Goal: Transaction & Acquisition: Purchase product/service

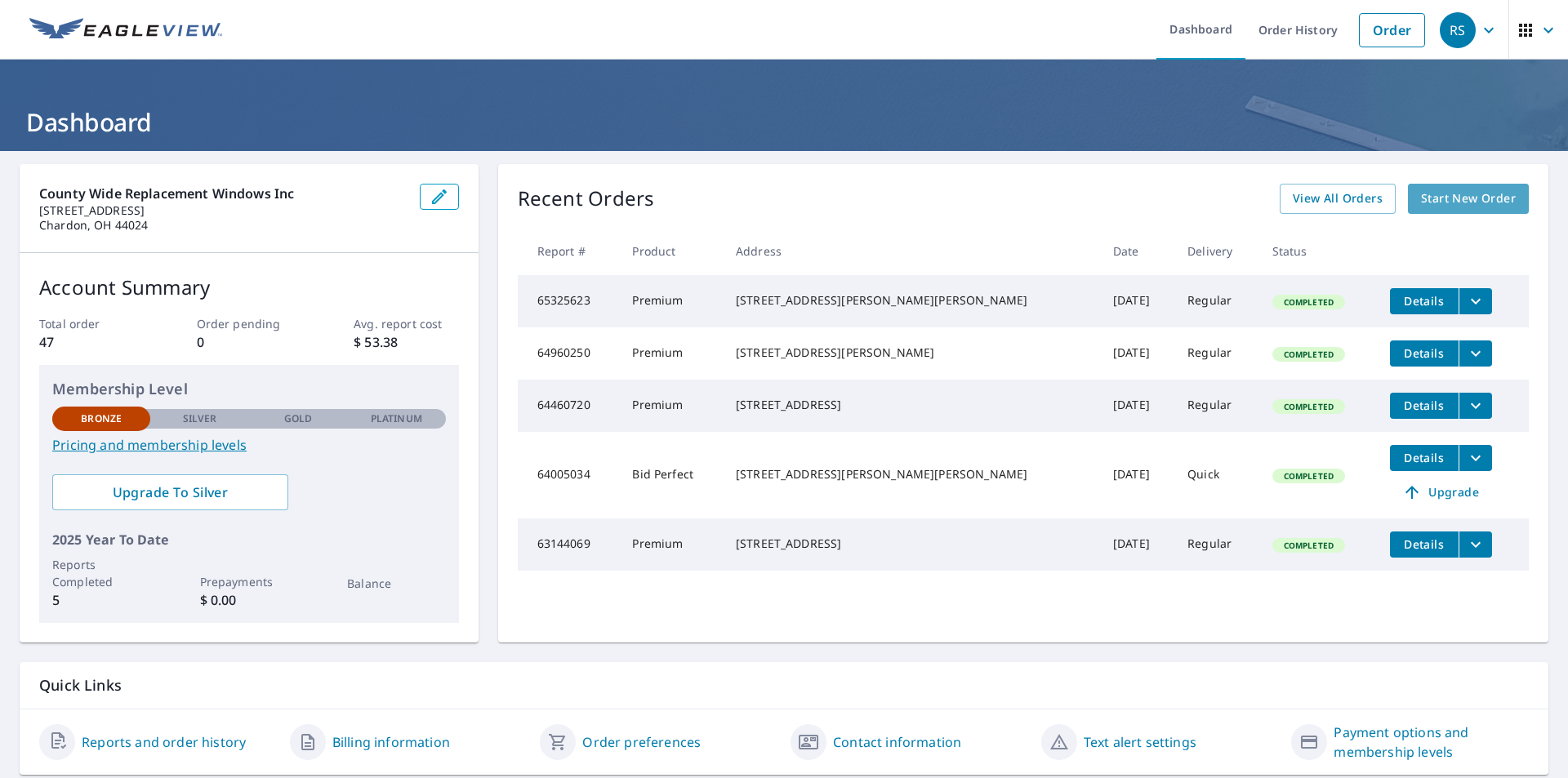
click at [1454, 195] on span "Start New Order" at bounding box center [1469, 198] width 95 height 20
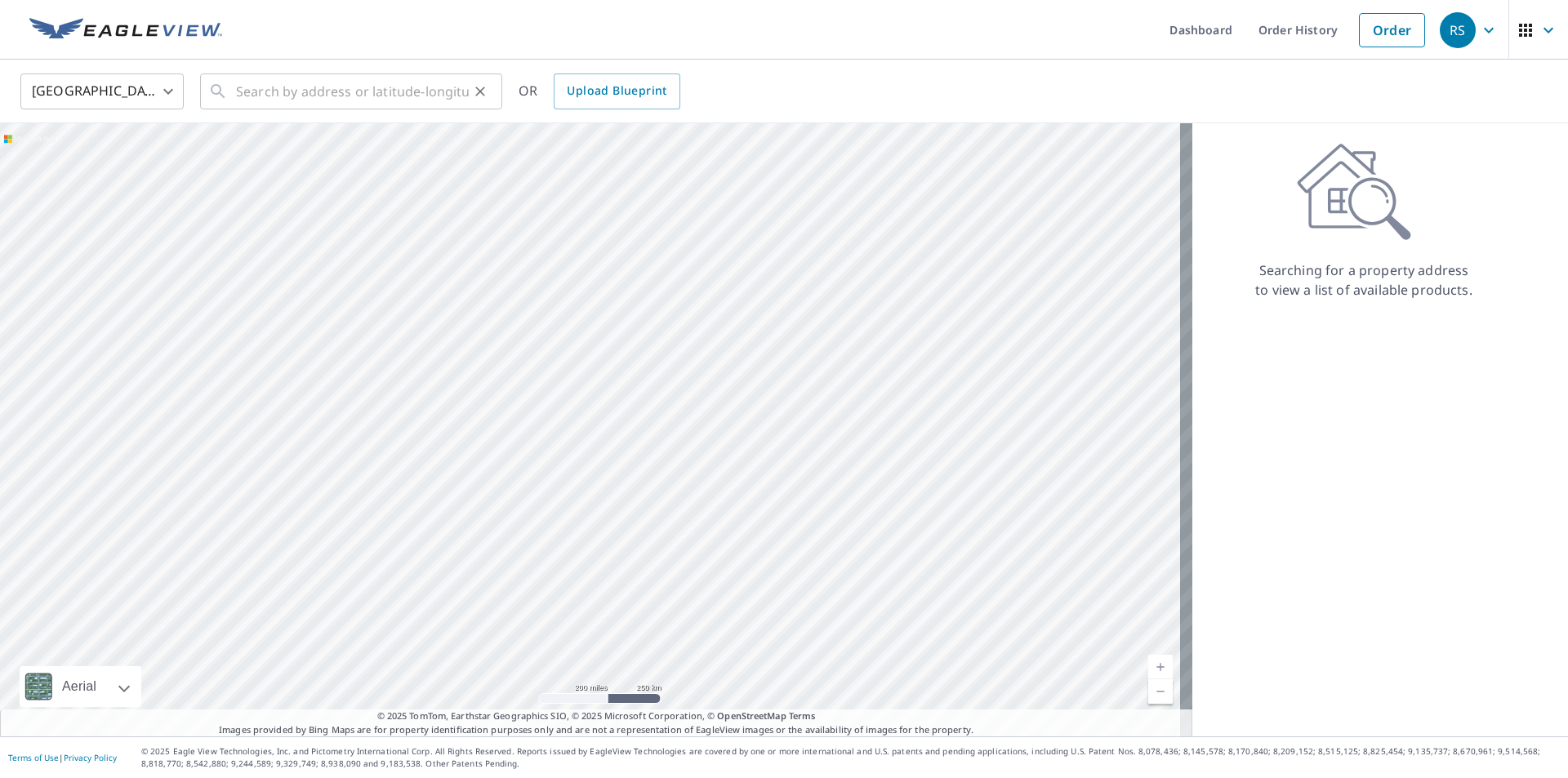
click at [220, 96] on icon at bounding box center [218, 92] width 19 height 19
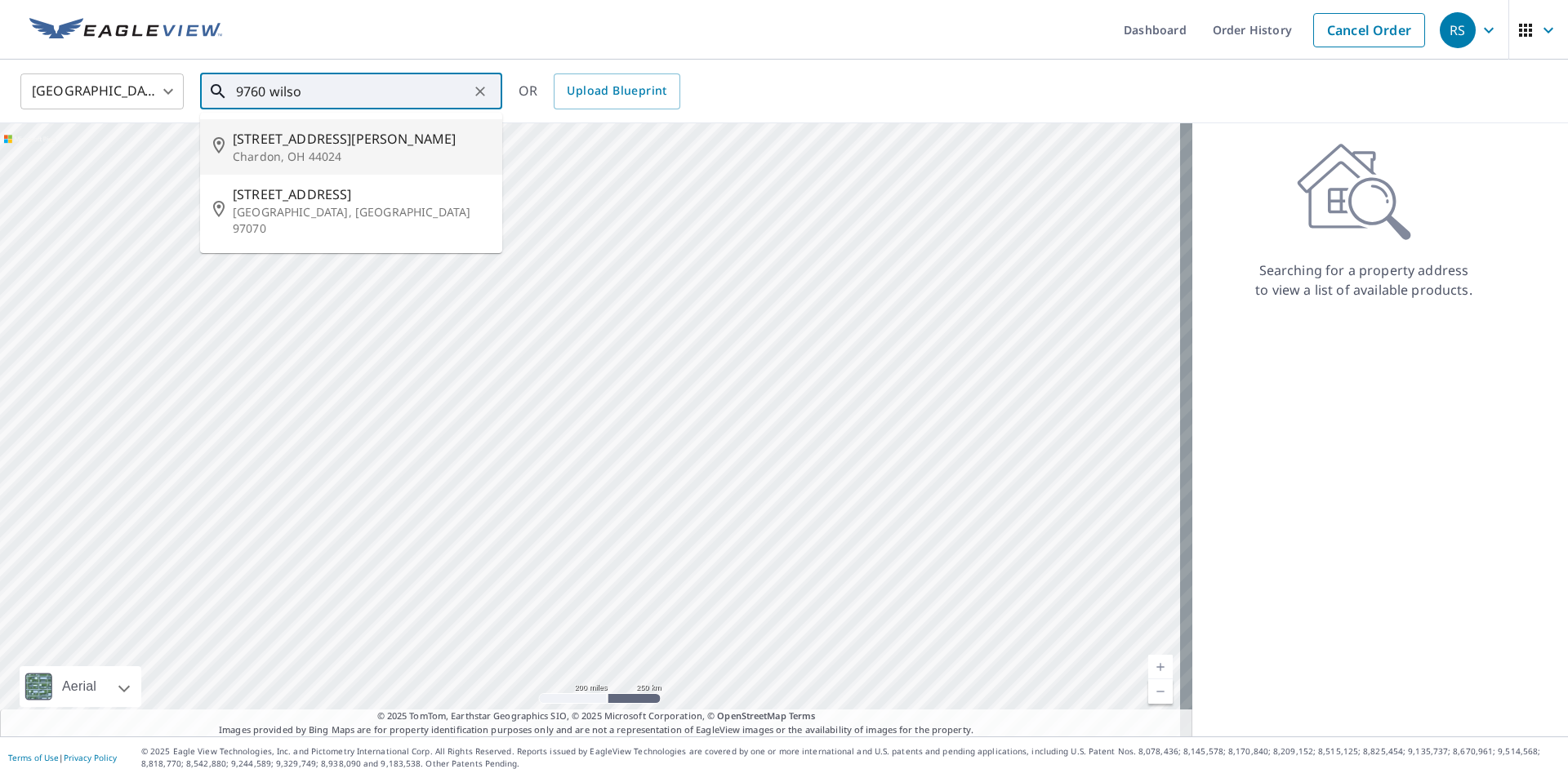
click at [237, 154] on p "Chardon, OH 44024" at bounding box center [361, 156] width 257 height 17
type input "[STREET_ADDRESS][PERSON_NAME][PERSON_NAME]"
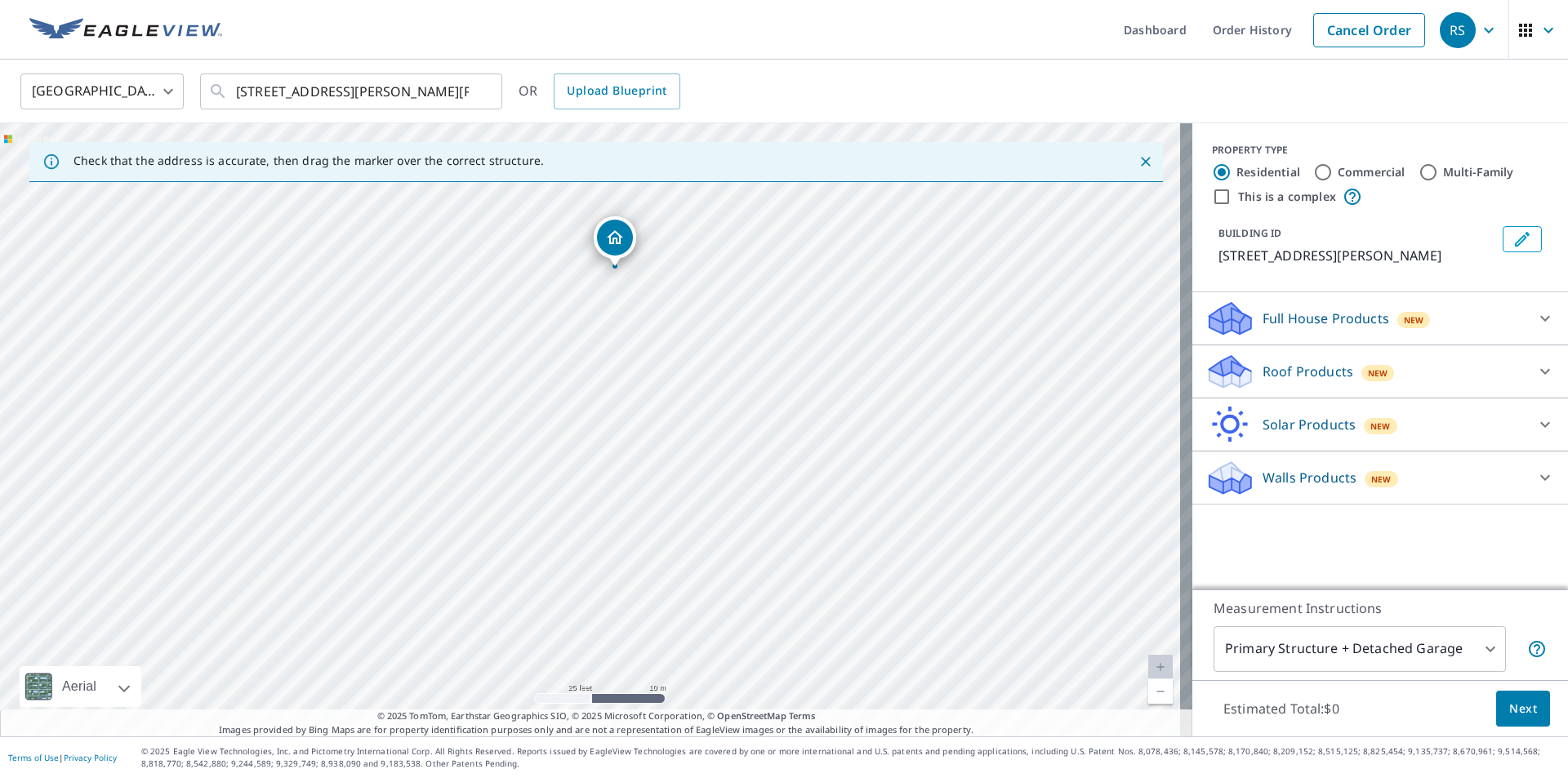
drag, startPoint x: 564, startPoint y: 472, endPoint x: 640, endPoint y: 279, distance: 207.4
click at [640, 279] on div "[STREET_ADDRESS][PERSON_NAME][PERSON_NAME]" at bounding box center [596, 429] width 1192 height 613
drag, startPoint x: 693, startPoint y: 406, endPoint x: 763, endPoint y: 181, distance: 235.6
click at [763, 181] on div "Check that the address is accurate, then drag the marker over the correct struc…" at bounding box center [596, 429] width 1192 height 613
drag, startPoint x: 482, startPoint y: 377, endPoint x: 677, endPoint y: 436, distance: 203.7
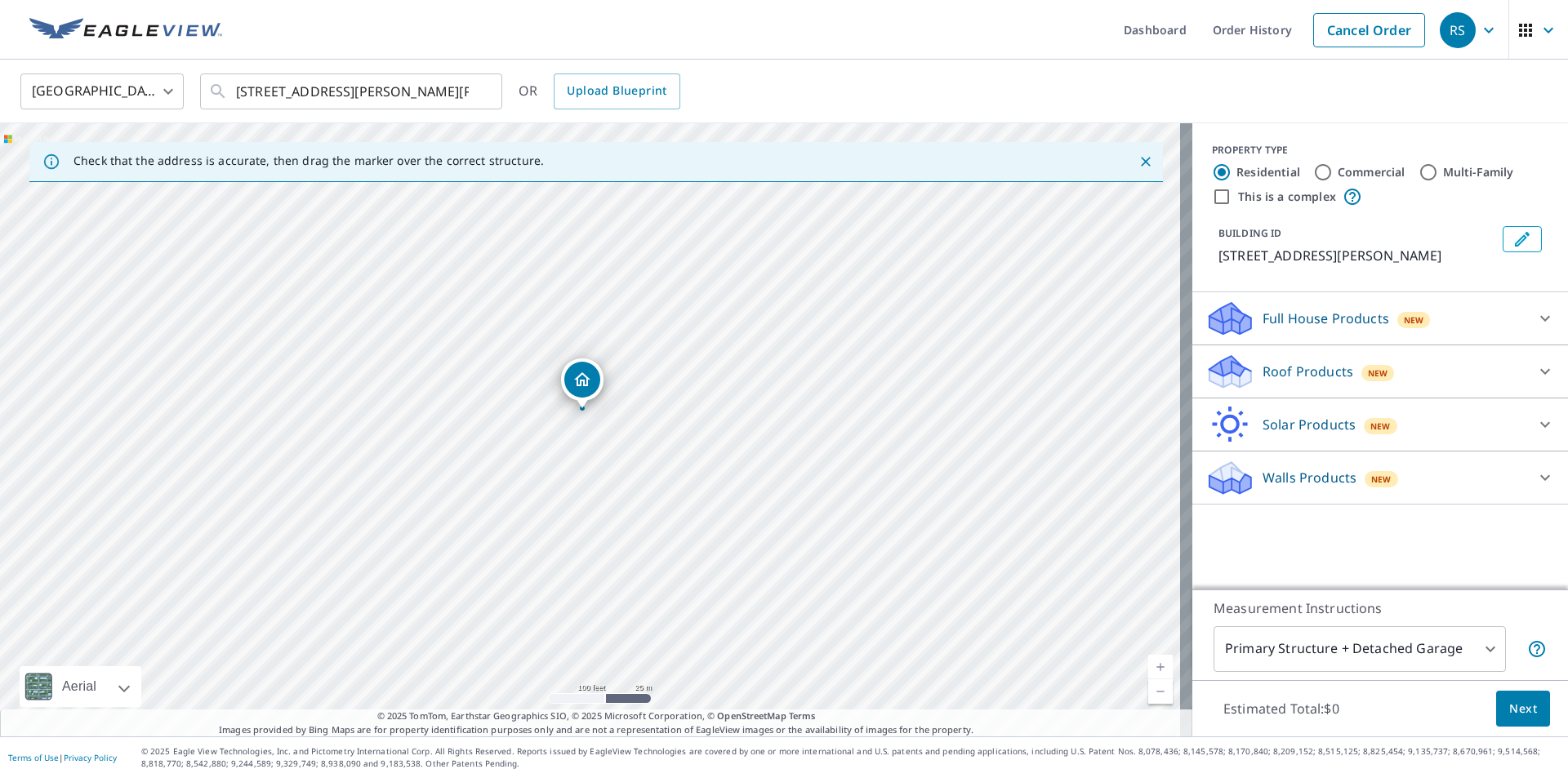
click at [677, 436] on div "[STREET_ADDRESS][PERSON_NAME][PERSON_NAME]" at bounding box center [596, 429] width 1192 height 613
drag, startPoint x: 716, startPoint y: 308, endPoint x: 357, endPoint y: 631, distance: 482.9
click at [357, 631] on div "[STREET_ADDRESS][PERSON_NAME][PERSON_NAME]" at bounding box center [596, 429] width 1192 height 613
click at [260, 447] on div "[STREET_ADDRESS][PERSON_NAME][PERSON_NAME]" at bounding box center [596, 429] width 1192 height 613
drag, startPoint x: 495, startPoint y: 274, endPoint x: 476, endPoint y: 657, distance: 383.5
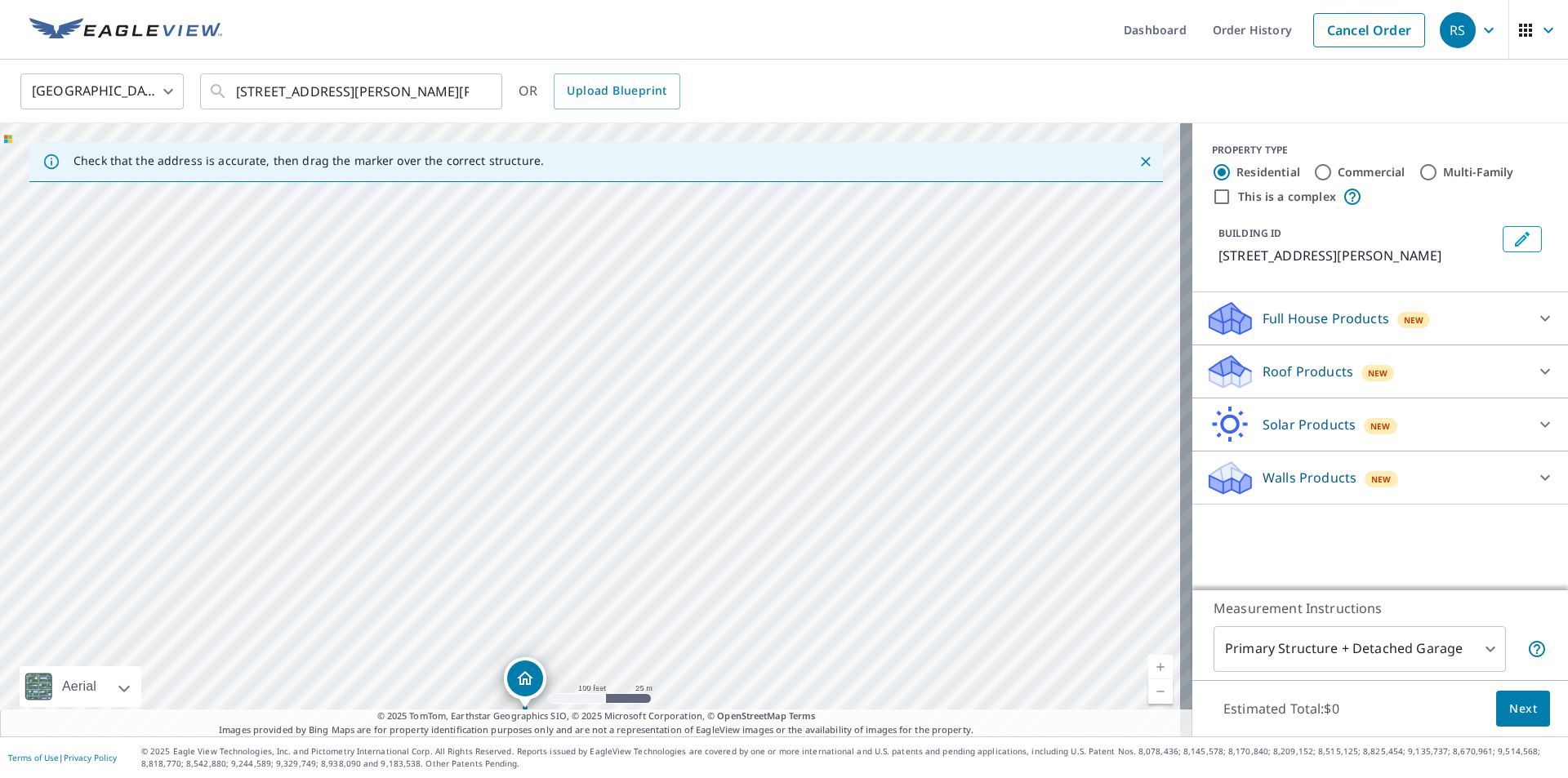
click at [476, 657] on div "[STREET_ADDRESS][PERSON_NAME][PERSON_NAME]" at bounding box center [596, 429] width 1192 height 613
drag, startPoint x: 531, startPoint y: 420, endPoint x: 515, endPoint y: 524, distance: 105.2
click at [515, 524] on div "[STREET_ADDRESS][PERSON_NAME][PERSON_NAME]" at bounding box center [596, 429] width 1192 height 613
click at [524, 520] on div "[STREET_ADDRESS][PERSON_NAME][PERSON_NAME]" at bounding box center [596, 429] width 1192 height 613
drag, startPoint x: 517, startPoint y: 325, endPoint x: 455, endPoint y: 706, distance: 386.0
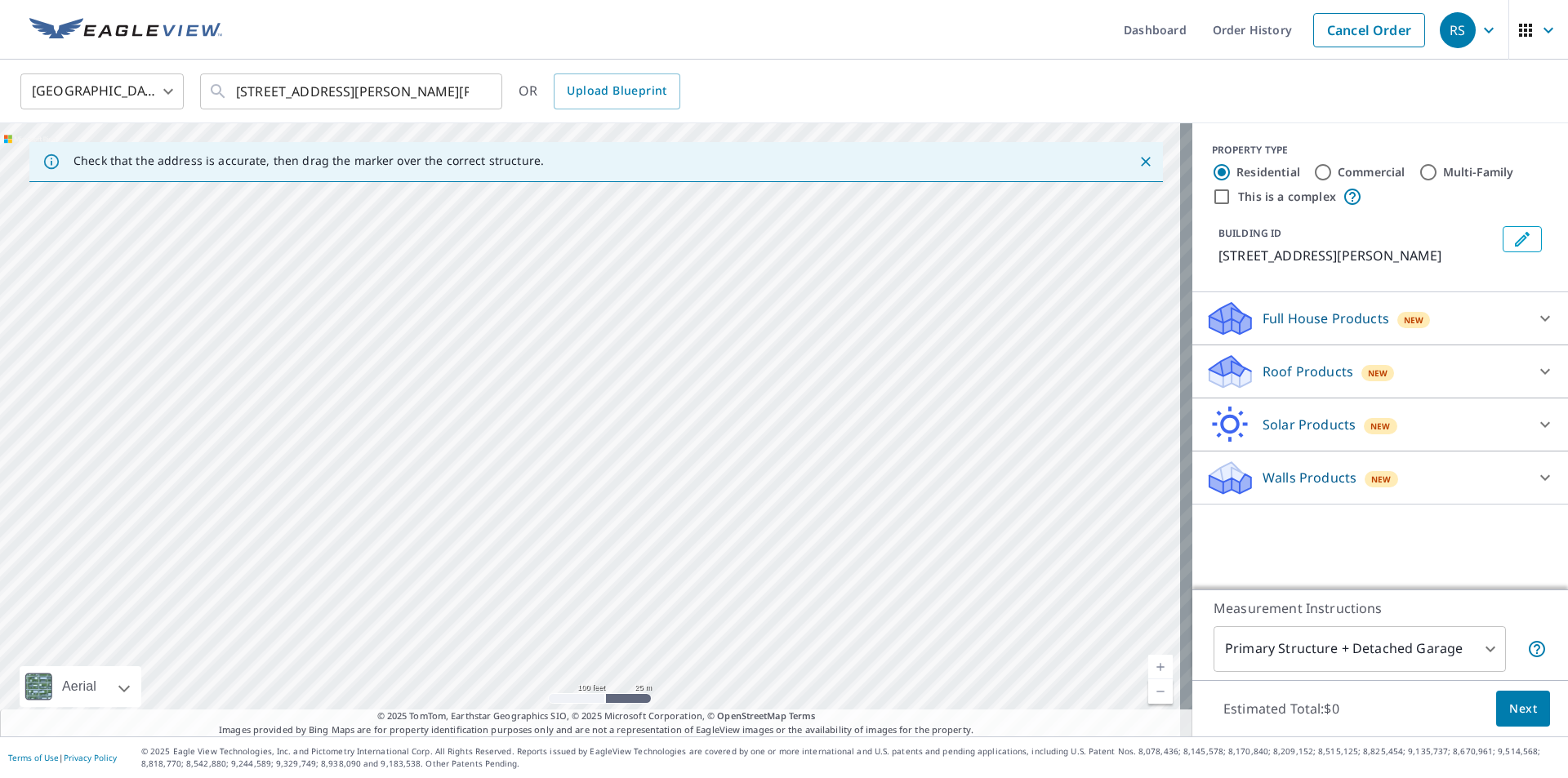
click at [455, 706] on div "[STREET_ADDRESS][PERSON_NAME][PERSON_NAME]" at bounding box center [596, 429] width 1192 height 613
drag, startPoint x: 631, startPoint y: 551, endPoint x: 567, endPoint y: 280, distance: 278.5
click at [567, 280] on div "[STREET_ADDRESS][PERSON_NAME][PERSON_NAME]" at bounding box center [596, 429] width 1192 height 613
drag, startPoint x: 533, startPoint y: 435, endPoint x: 565, endPoint y: 248, distance: 189.7
click at [565, 248] on div "[STREET_ADDRESS][PERSON_NAME][PERSON_NAME]" at bounding box center [596, 429] width 1192 height 613
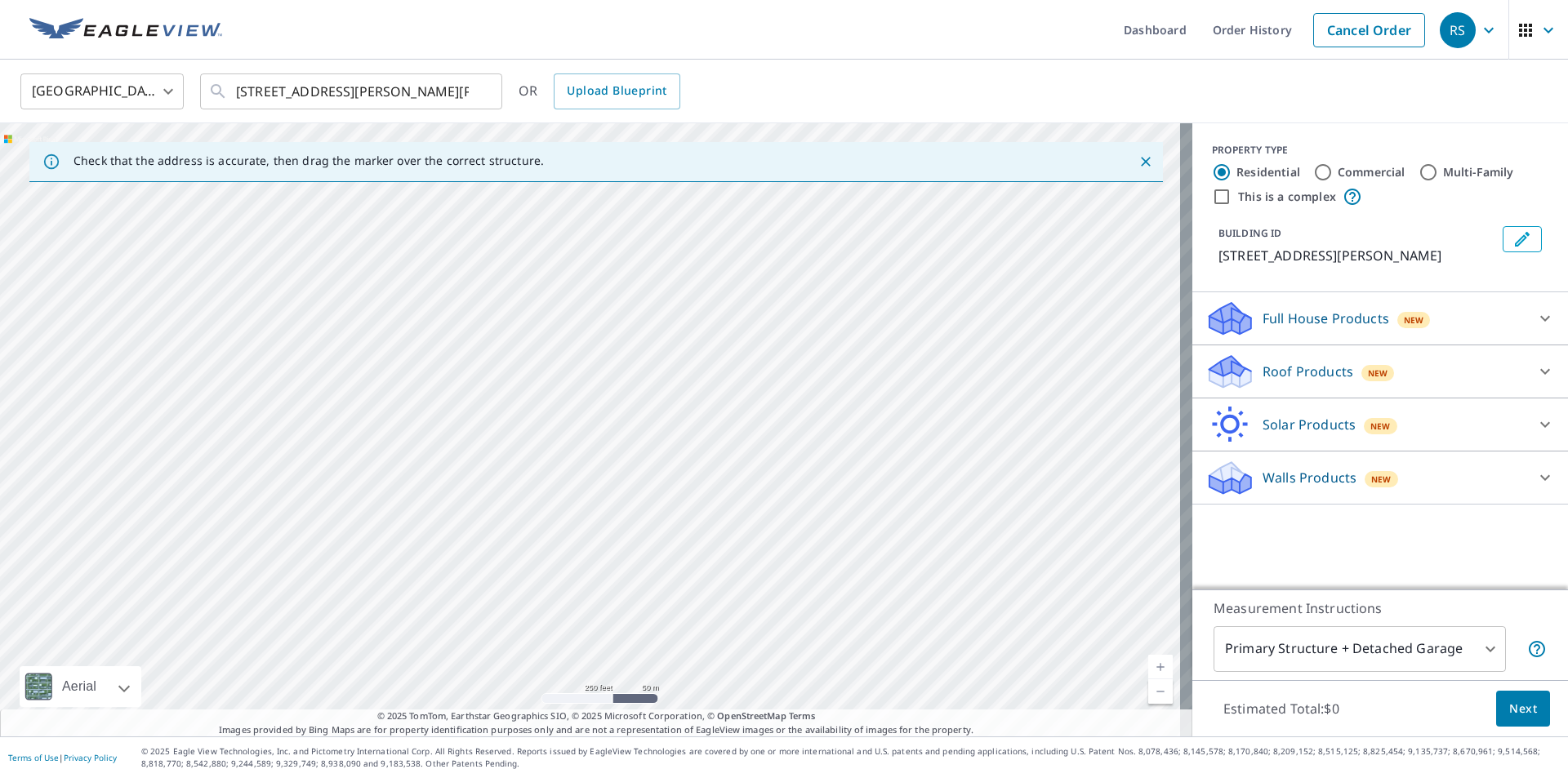
drag, startPoint x: 654, startPoint y: 399, endPoint x: 672, endPoint y: 649, distance: 250.6
click at [672, 649] on div "[STREET_ADDRESS][PERSON_NAME][PERSON_NAME]" at bounding box center [596, 429] width 1192 height 613
drag, startPoint x: 640, startPoint y: 593, endPoint x: 671, endPoint y: 304, distance: 290.7
click at [671, 304] on div "[STREET_ADDRESS][PERSON_NAME][PERSON_NAME]" at bounding box center [596, 429] width 1192 height 613
drag, startPoint x: 691, startPoint y: 562, endPoint x: 709, endPoint y: 421, distance: 142.1
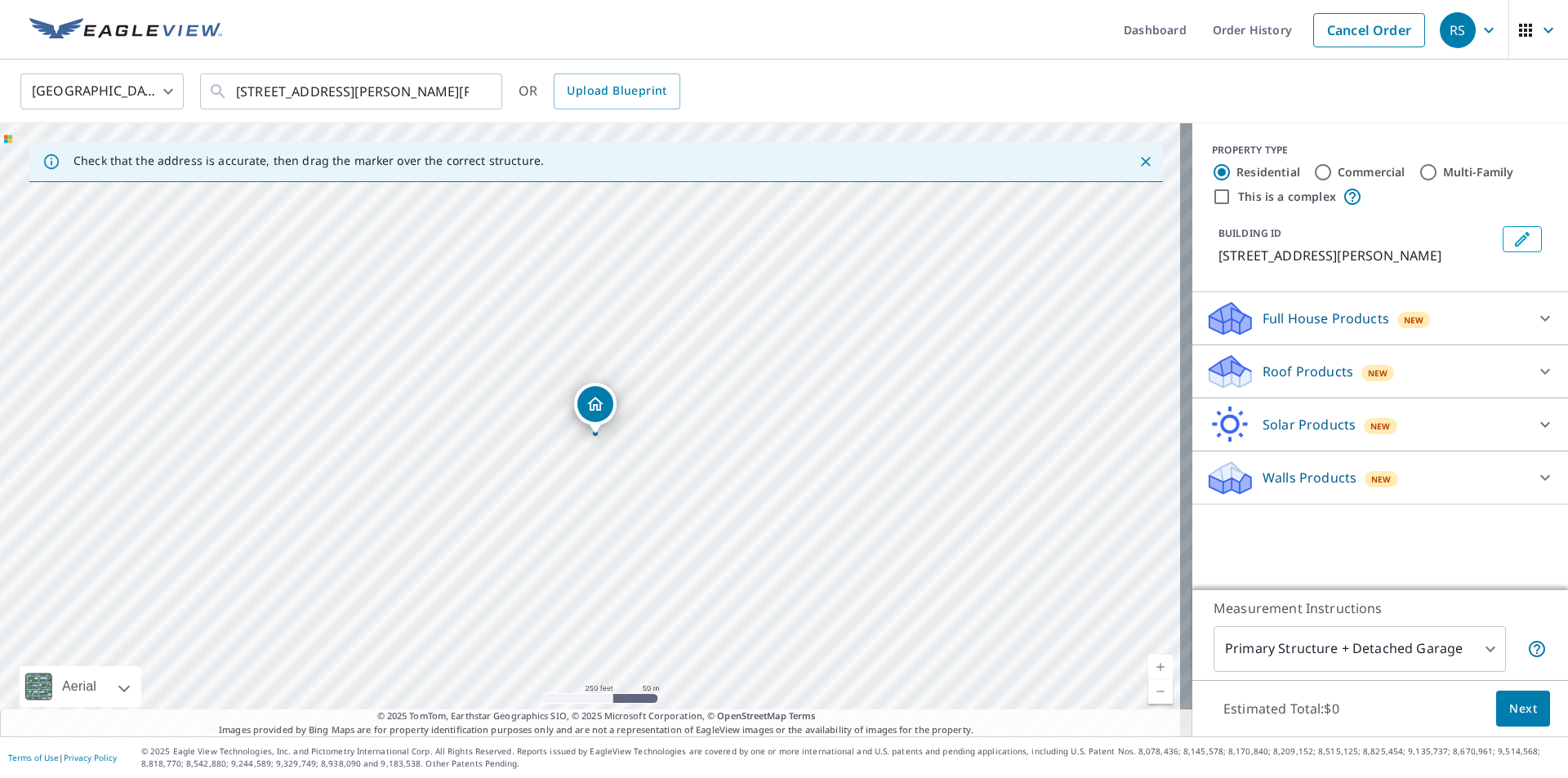
click at [709, 421] on div "[STREET_ADDRESS][PERSON_NAME][PERSON_NAME]" at bounding box center [596, 429] width 1192 height 613
drag, startPoint x: 668, startPoint y: 436, endPoint x: 674, endPoint y: 520, distance: 84.2
click at [674, 520] on div "[STREET_ADDRESS][PERSON_NAME][PERSON_NAME]" at bounding box center [596, 429] width 1192 height 613
drag, startPoint x: 652, startPoint y: 331, endPoint x: 765, endPoint y: 571, distance: 265.3
click at [765, 571] on div "[STREET_ADDRESS][PERSON_NAME][PERSON_NAME]" at bounding box center [596, 429] width 1192 height 613
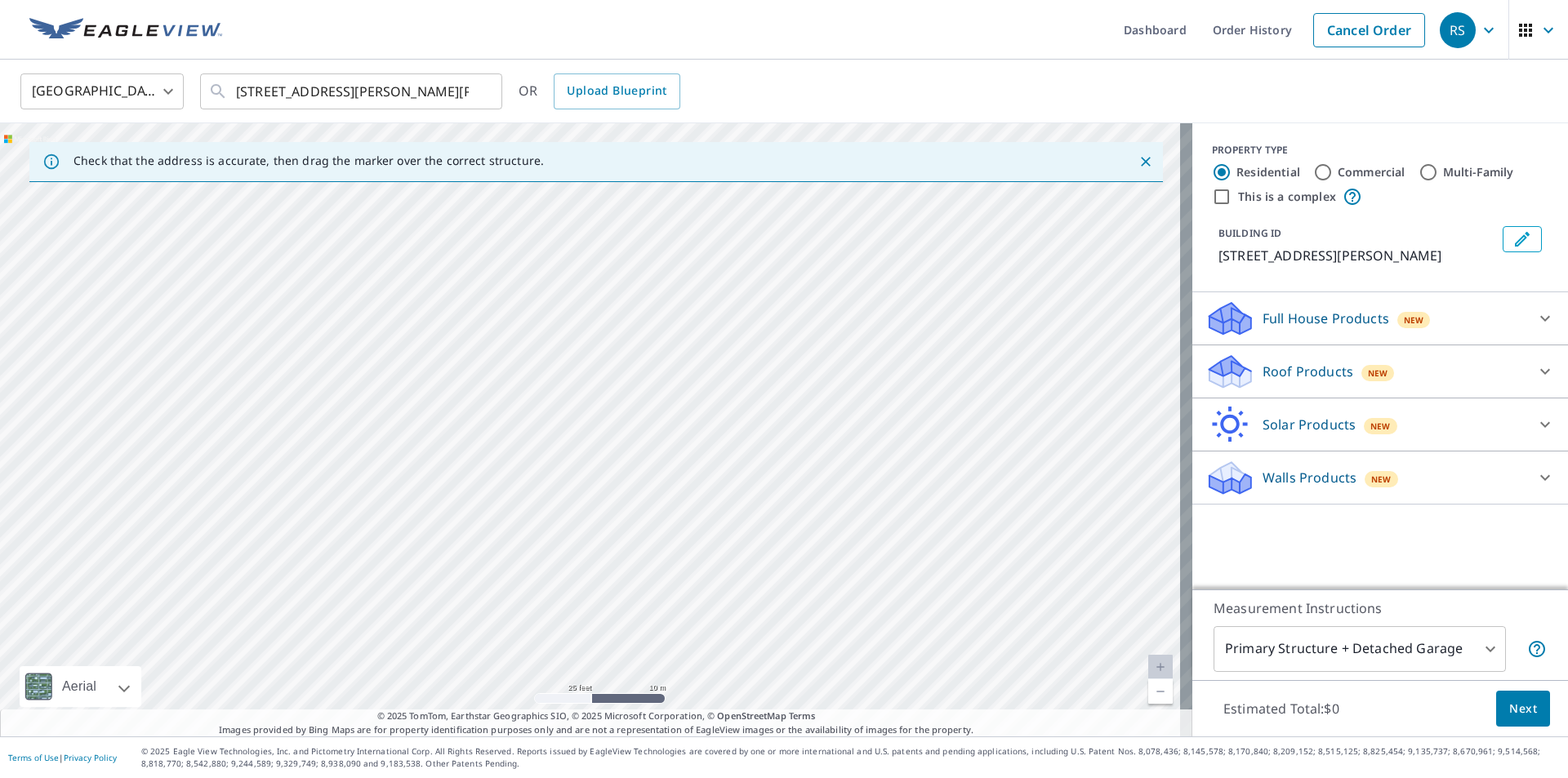
drag, startPoint x: 590, startPoint y: 502, endPoint x: 677, endPoint y: 636, distance: 159.8
click at [677, 636] on div "[STREET_ADDRESS][PERSON_NAME][PERSON_NAME]" at bounding box center [596, 429] width 1192 height 613
click at [494, 465] on div "[STREET_ADDRESS][PERSON_NAME][PERSON_NAME]" at bounding box center [596, 429] width 1192 height 613
drag, startPoint x: 726, startPoint y: 330, endPoint x: 757, endPoint y: 642, distance: 313.5
click at [757, 642] on div "[STREET_ADDRESS][PERSON_NAME][PERSON_NAME]" at bounding box center [596, 429] width 1192 height 613
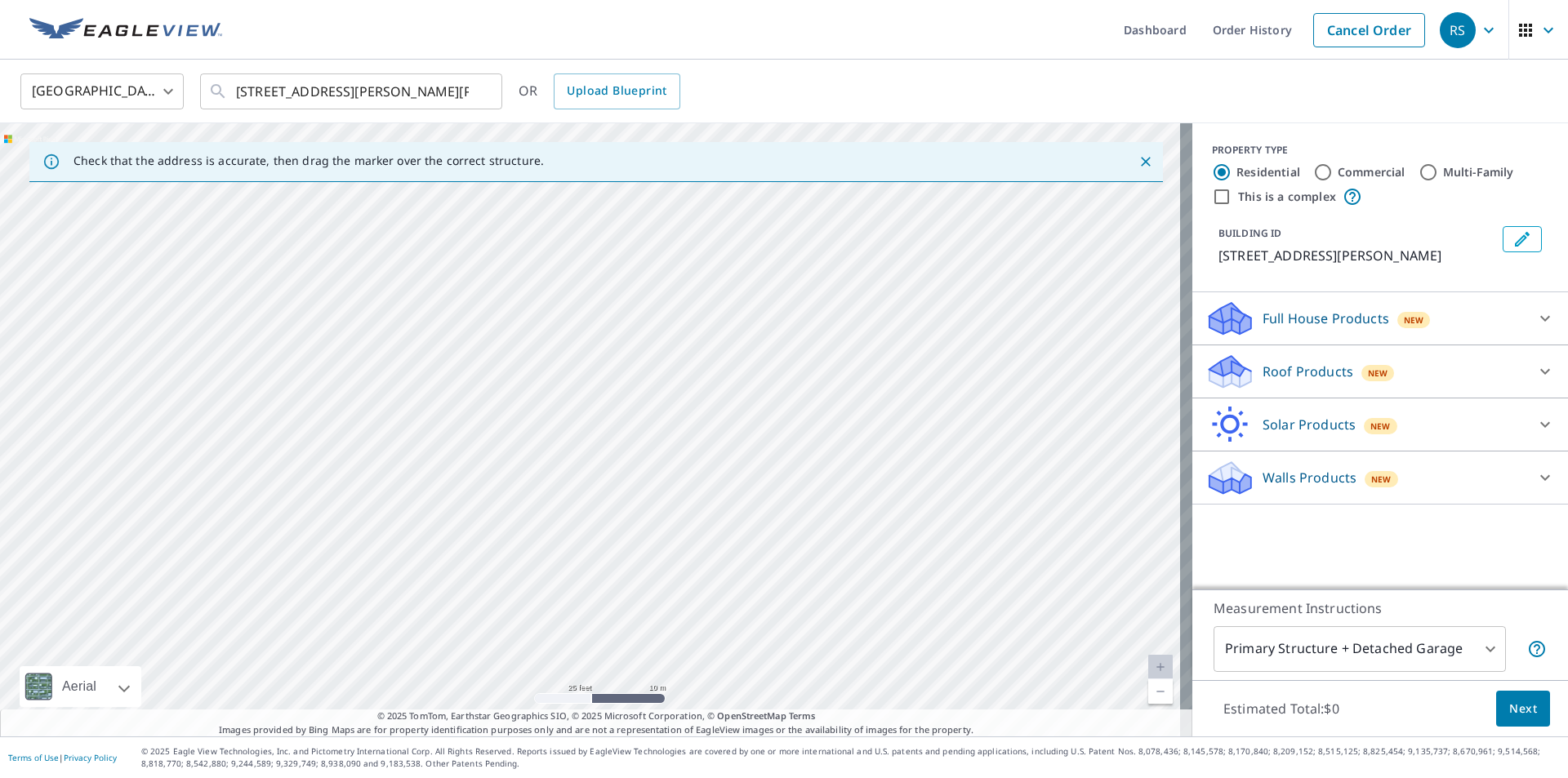
drag, startPoint x: 583, startPoint y: 690, endPoint x: 572, endPoint y: 758, distance: 68.9
click at [573, 759] on div "Dashboard Order History Cancel Order RS [GEOGRAPHIC_DATA] [GEOGRAPHIC_DATA] ​ […" at bounding box center [784, 389] width 1568 height 778
click at [432, 618] on div "[STREET_ADDRESS][PERSON_NAME][PERSON_NAME]" at bounding box center [596, 429] width 1192 height 613
click at [492, 386] on div "[STREET_ADDRESS][PERSON_NAME][PERSON_NAME]" at bounding box center [596, 429] width 1192 height 613
drag, startPoint x: 647, startPoint y: 265, endPoint x: 585, endPoint y: 525, distance: 267.3
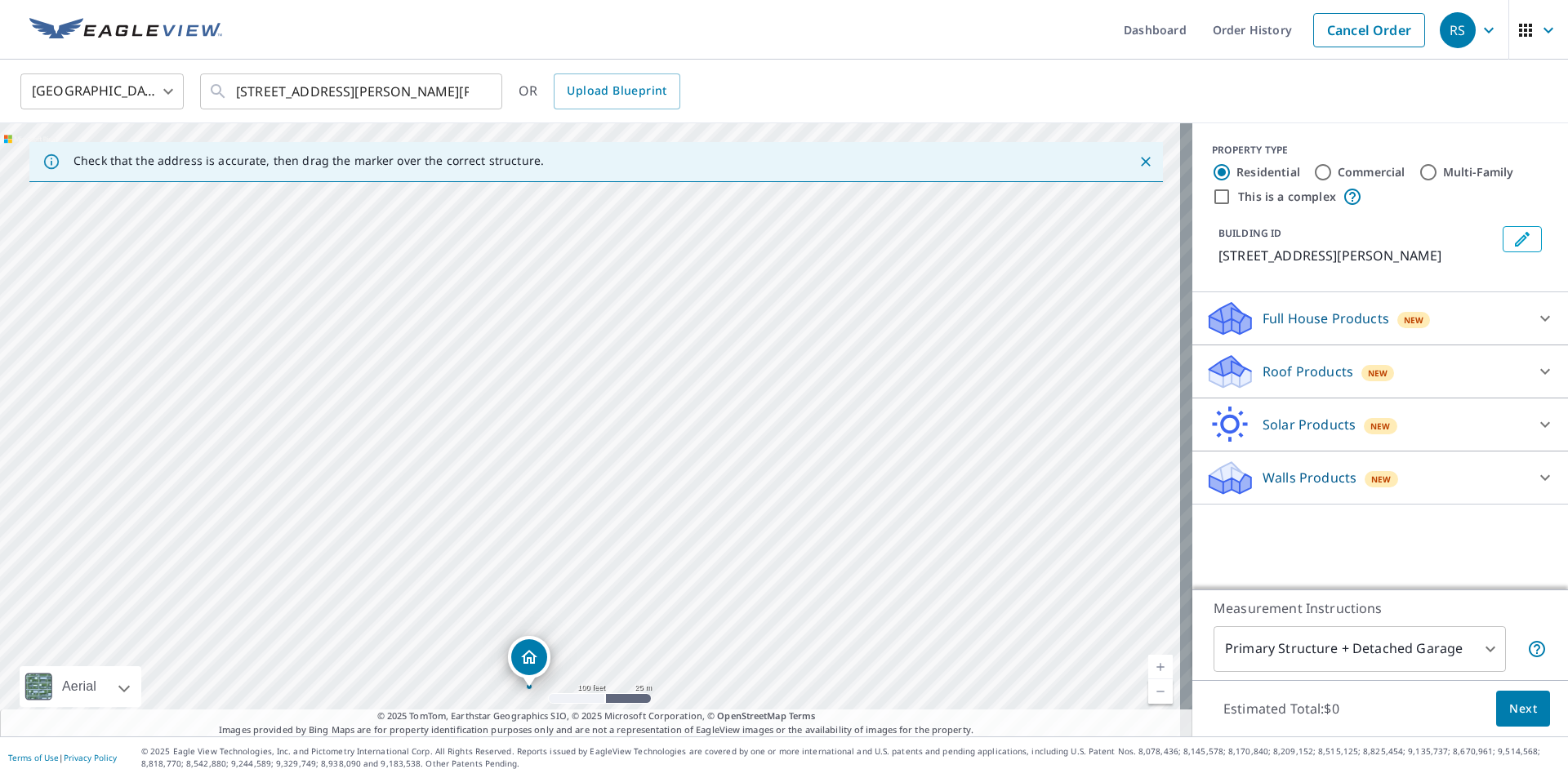
click at [585, 525] on div "[STREET_ADDRESS][PERSON_NAME][PERSON_NAME]" at bounding box center [596, 429] width 1192 height 613
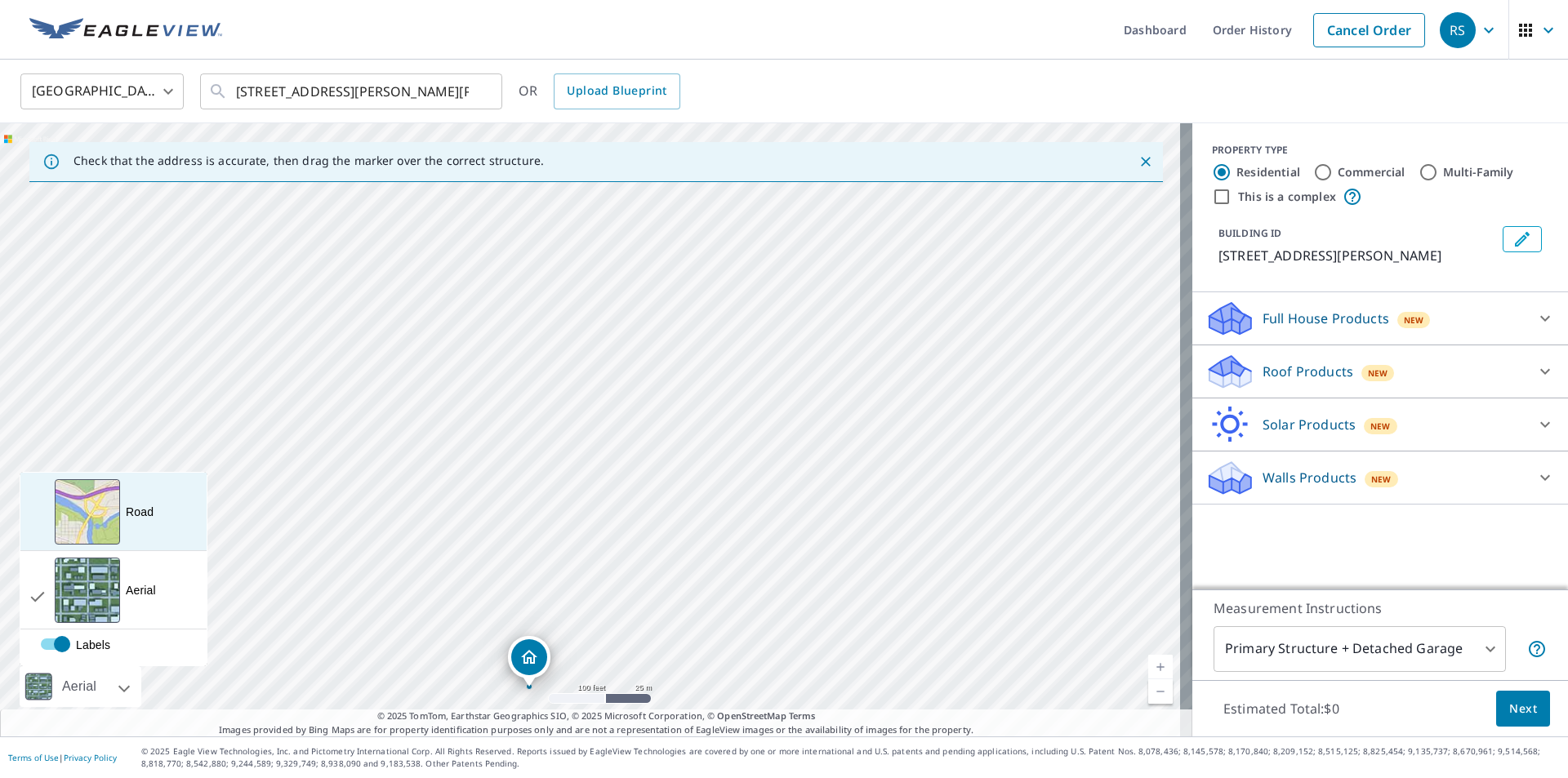
click at [84, 524] on div "View aerial and more..." at bounding box center [87, 511] width 65 height 65
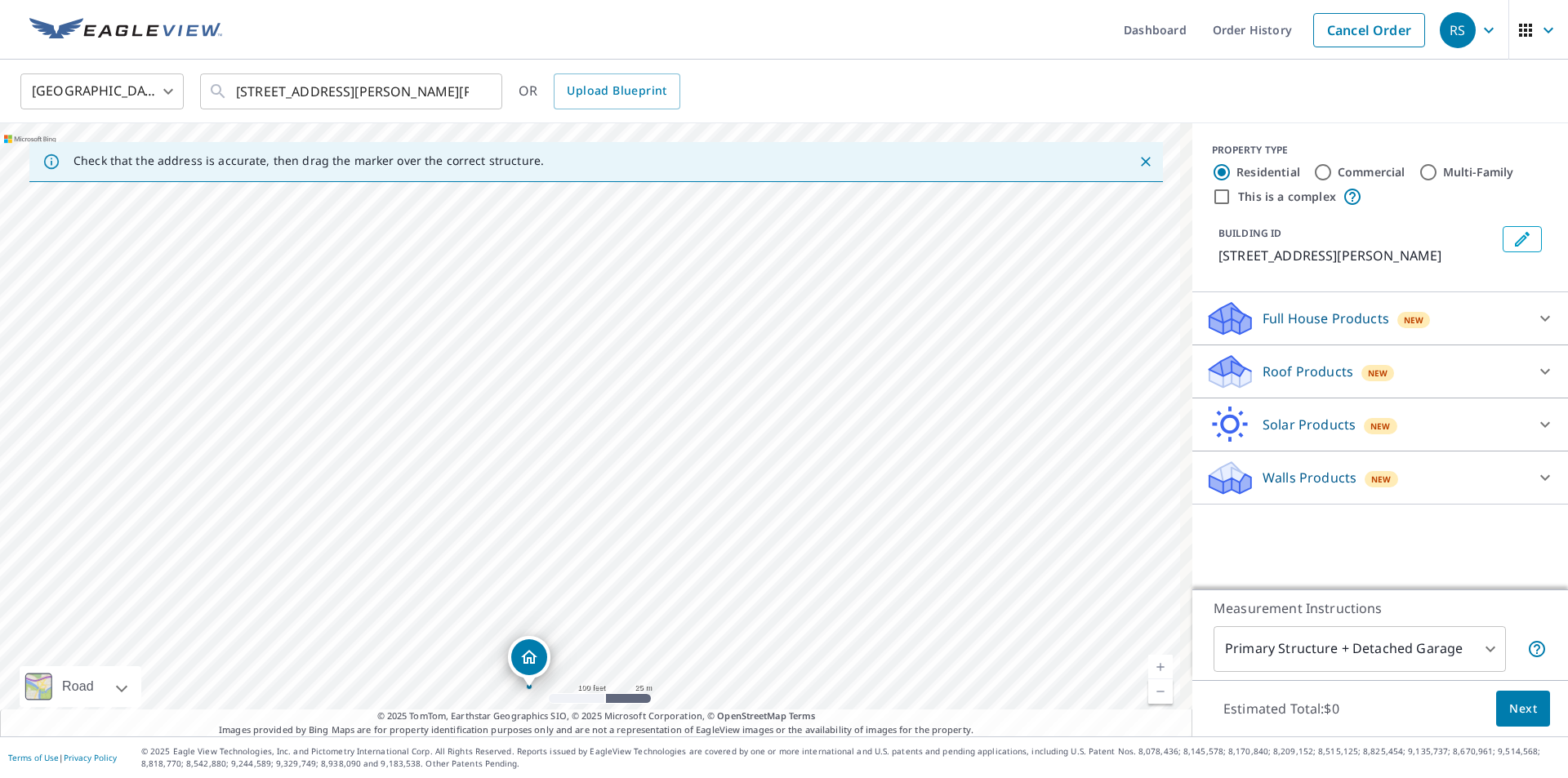
click at [531, 389] on div "[STREET_ADDRESS][PERSON_NAME][PERSON_NAME]" at bounding box center [596, 429] width 1192 height 613
click at [663, 312] on div "[STREET_ADDRESS][PERSON_NAME][PERSON_NAME]" at bounding box center [596, 429] width 1192 height 613
click at [1480, 32] on icon "button" at bounding box center [1489, 30] width 19 height 19
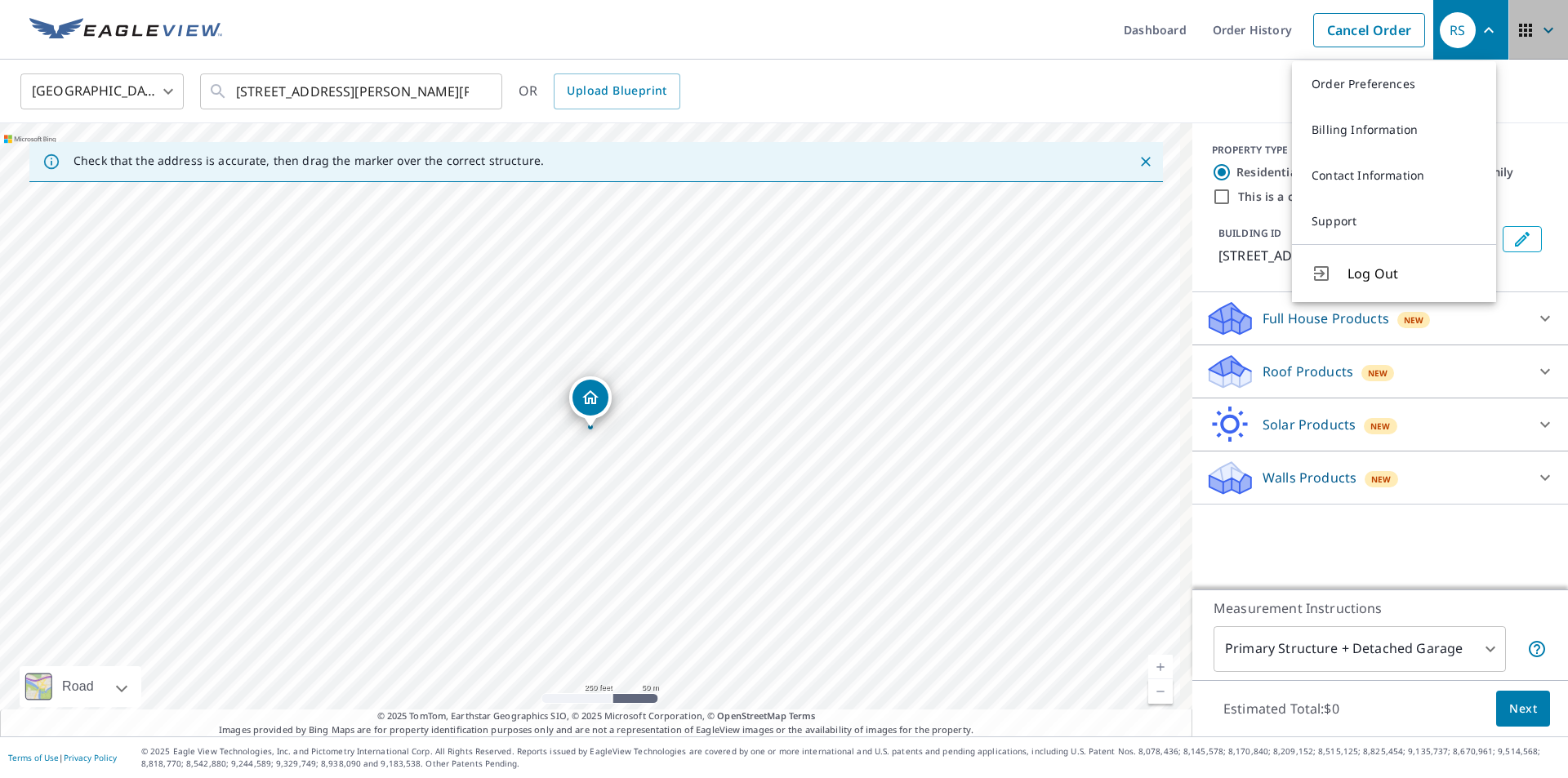
click at [1538, 27] on icon "button" at bounding box center [1548, 30] width 19 height 19
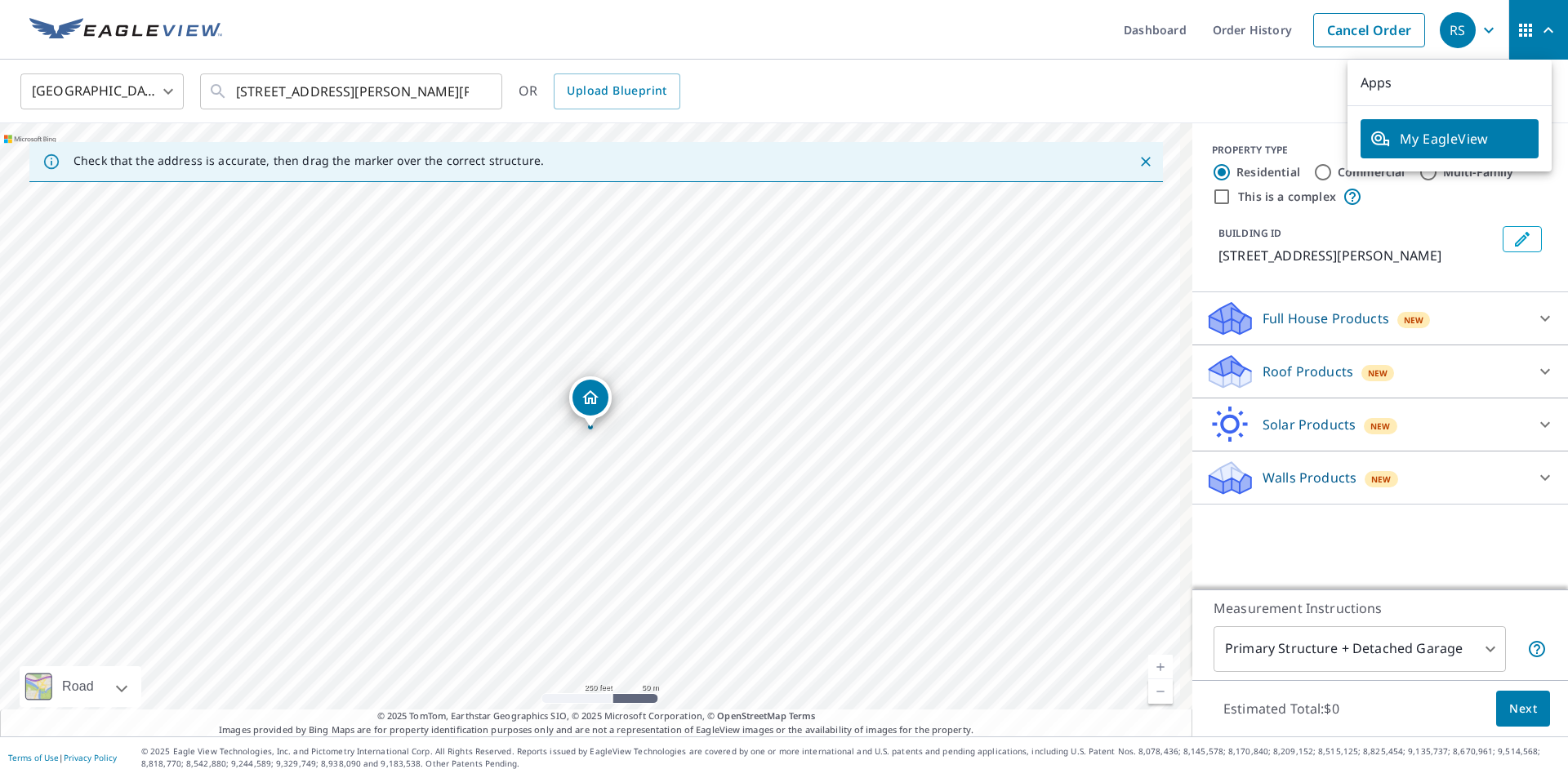
click at [673, 53] on ul "Dashboard Order History Cancel Order" at bounding box center [832, 30] width 1202 height 59
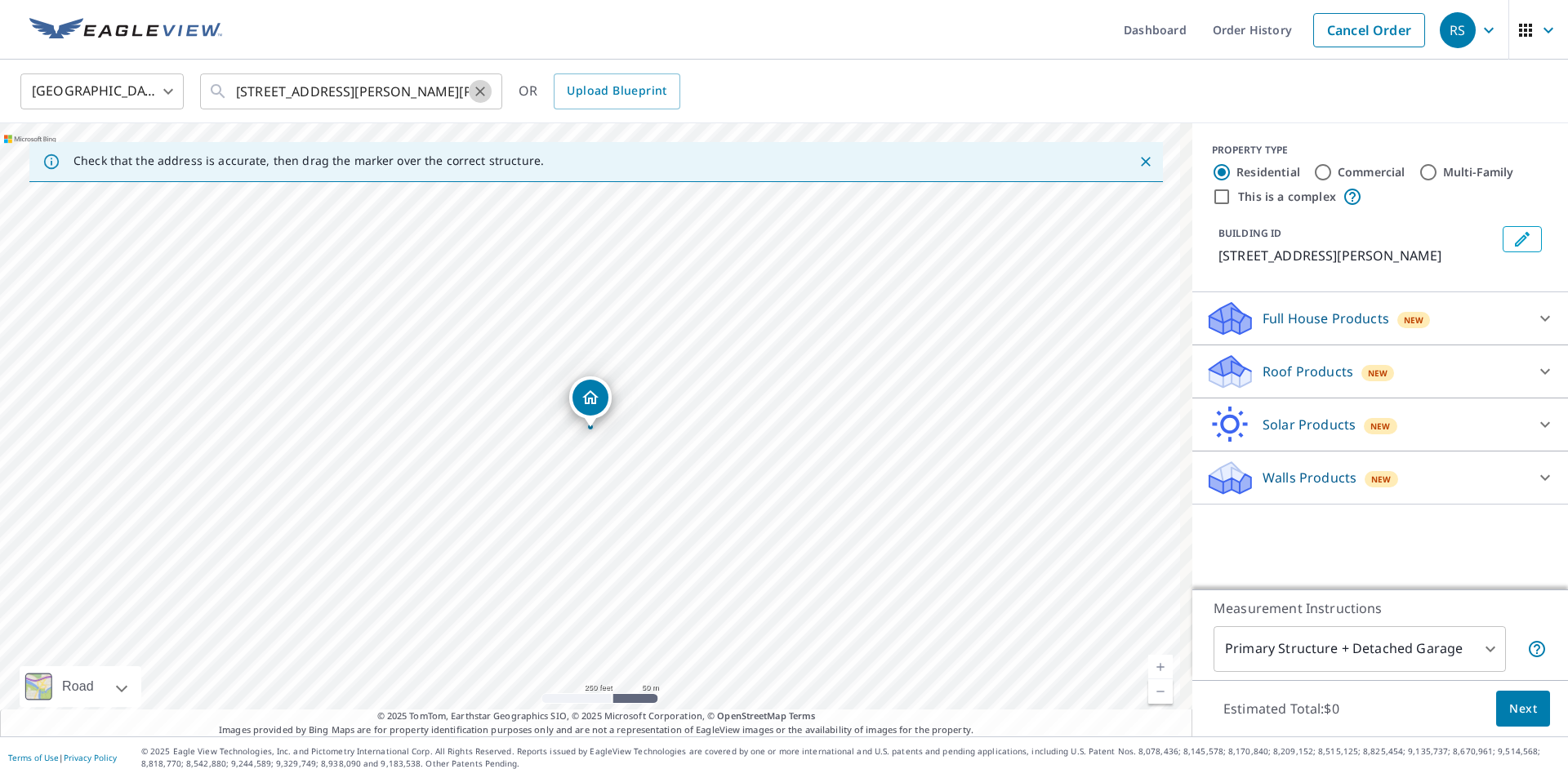
click at [483, 93] on icon "Clear" at bounding box center [480, 91] width 17 height 17
type input "41.548558, -81.292266"
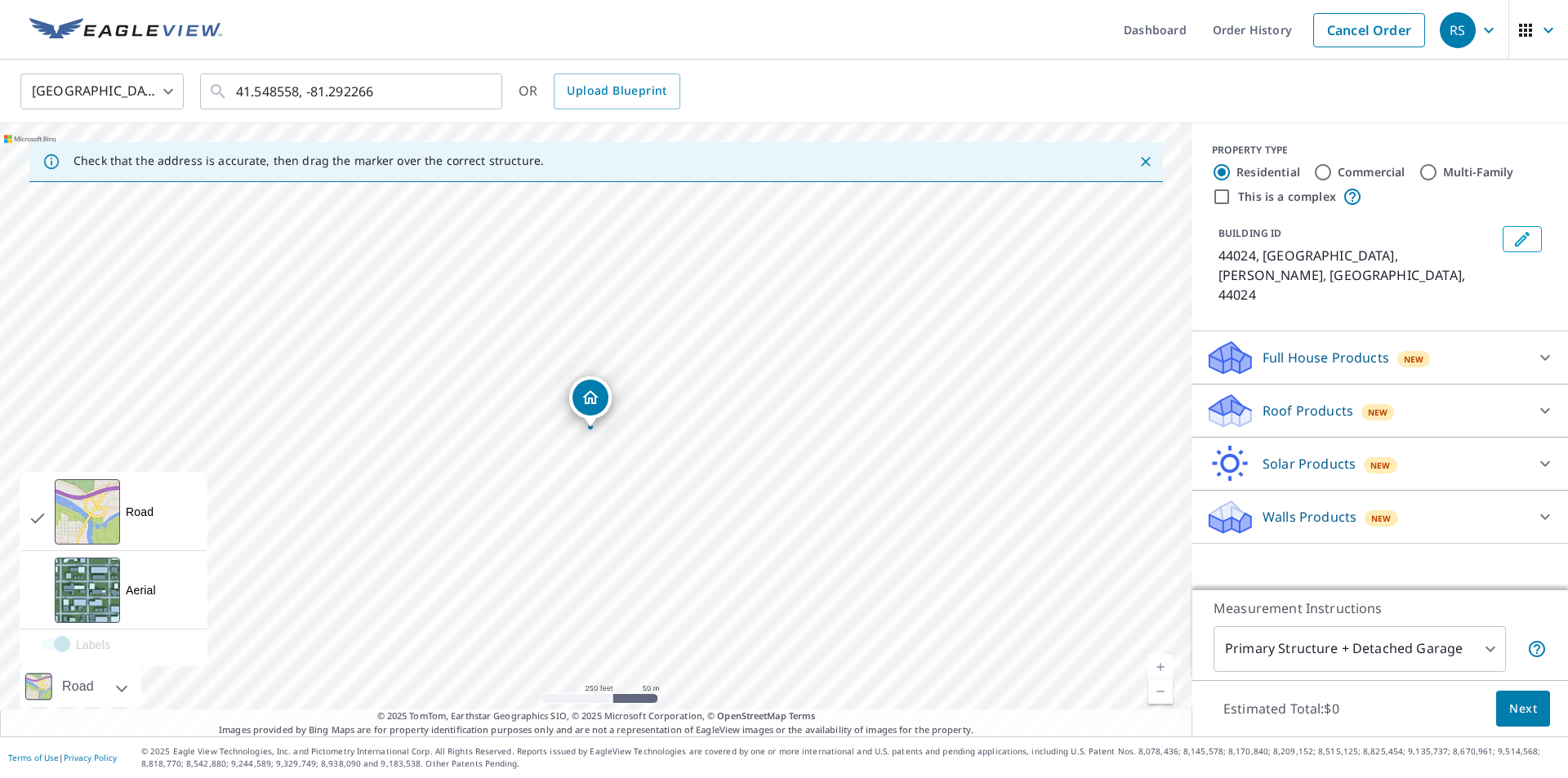
click at [123, 693] on div "Road" at bounding box center [79, 686] width 121 height 41
click at [106, 604] on div "View aerial and more..." at bounding box center [87, 590] width 65 height 65
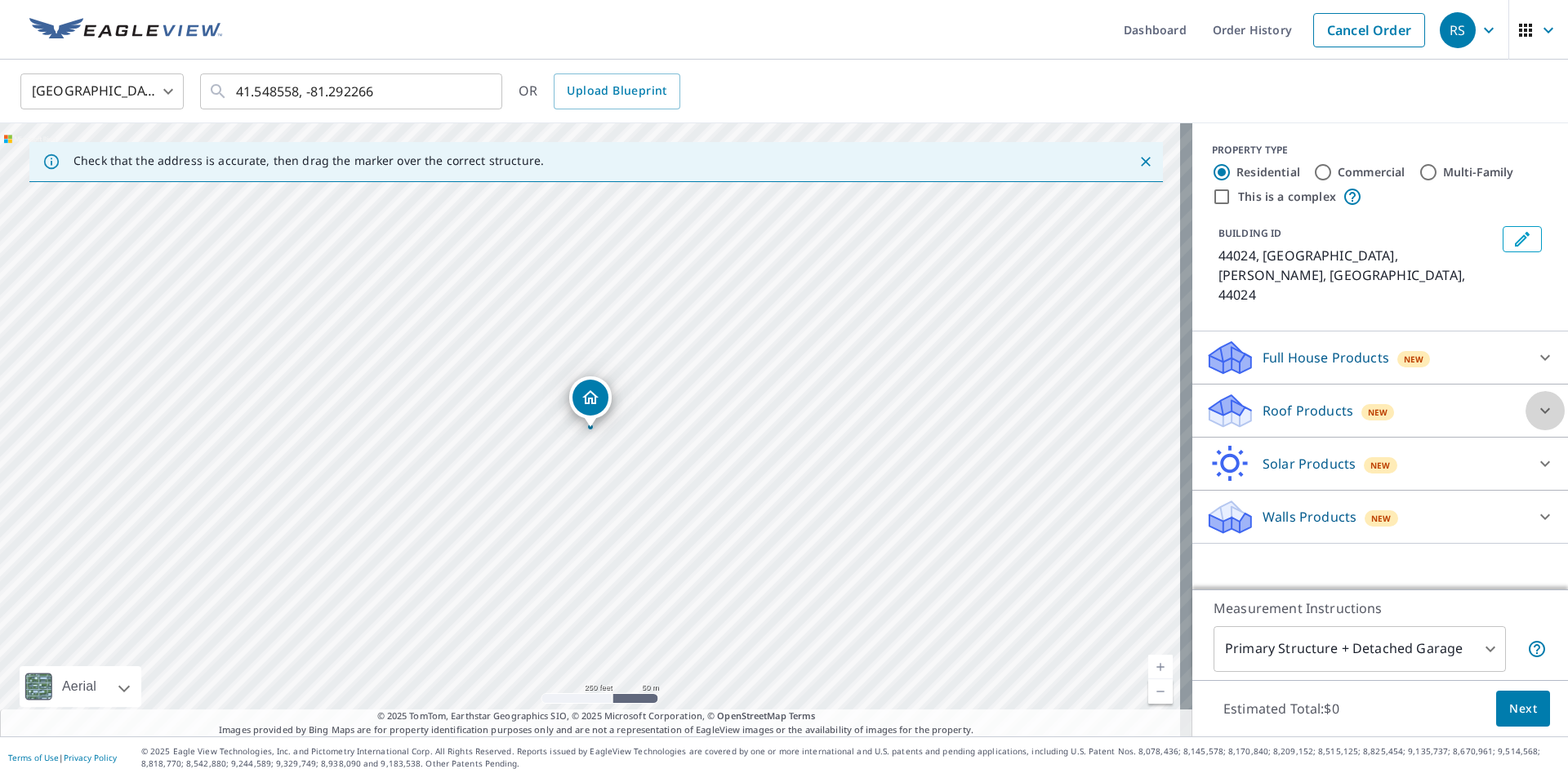
click at [1536, 401] on icon at bounding box center [1545, 411] width 19 height 19
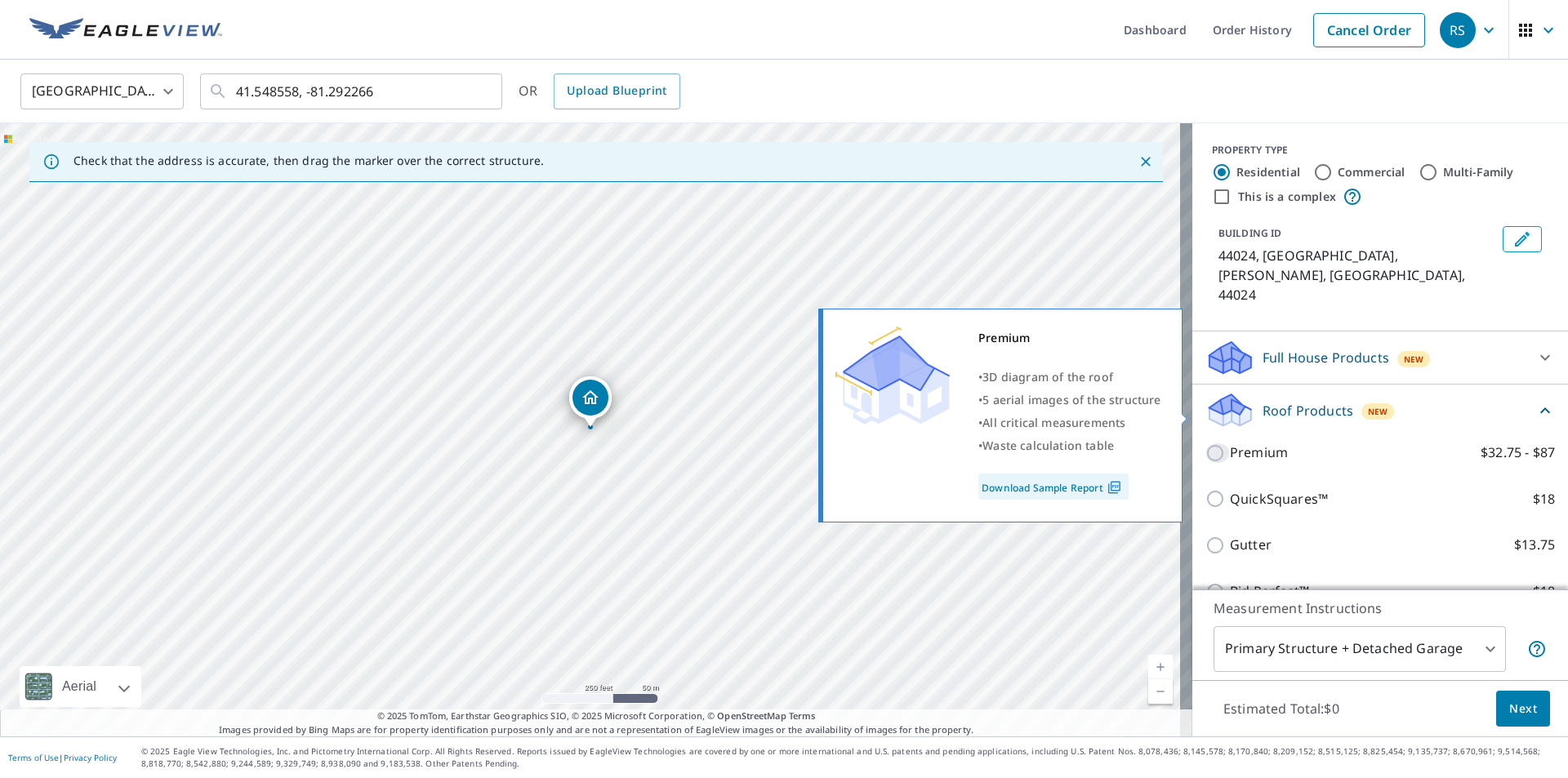
click at [1205, 443] on input "Premium $32.75 - $87" at bounding box center [1217, 453] width 24 height 19
checkbox input "true"
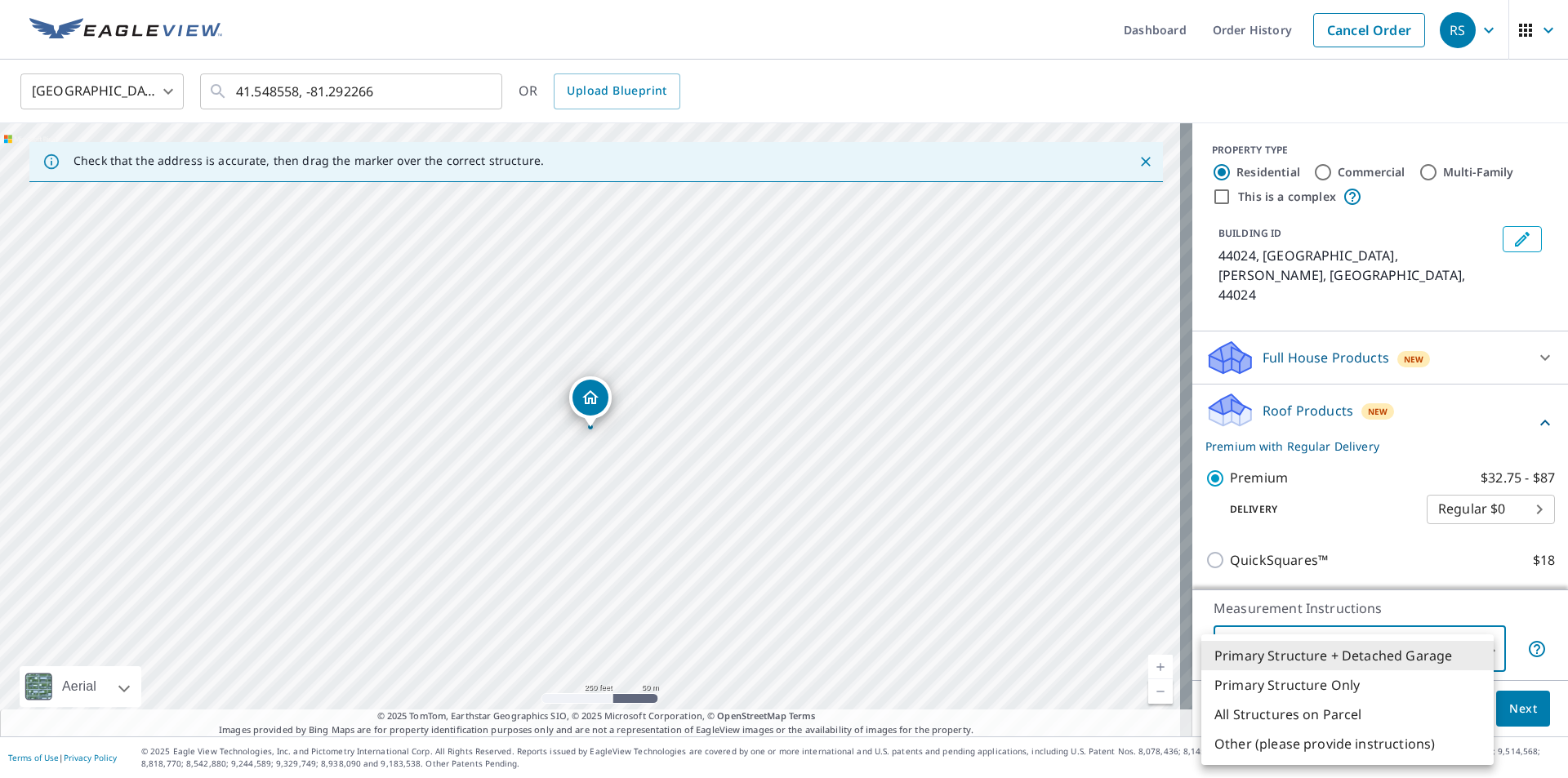
click at [1475, 651] on body "RS RS Dashboard Order History Cancel Order RS [GEOGRAPHIC_DATA] US ​ 41.548558,…" at bounding box center [784, 389] width 1568 height 778
click at [1346, 691] on li "Primary Structure Only" at bounding box center [1347, 685] width 292 height 30
type input "2"
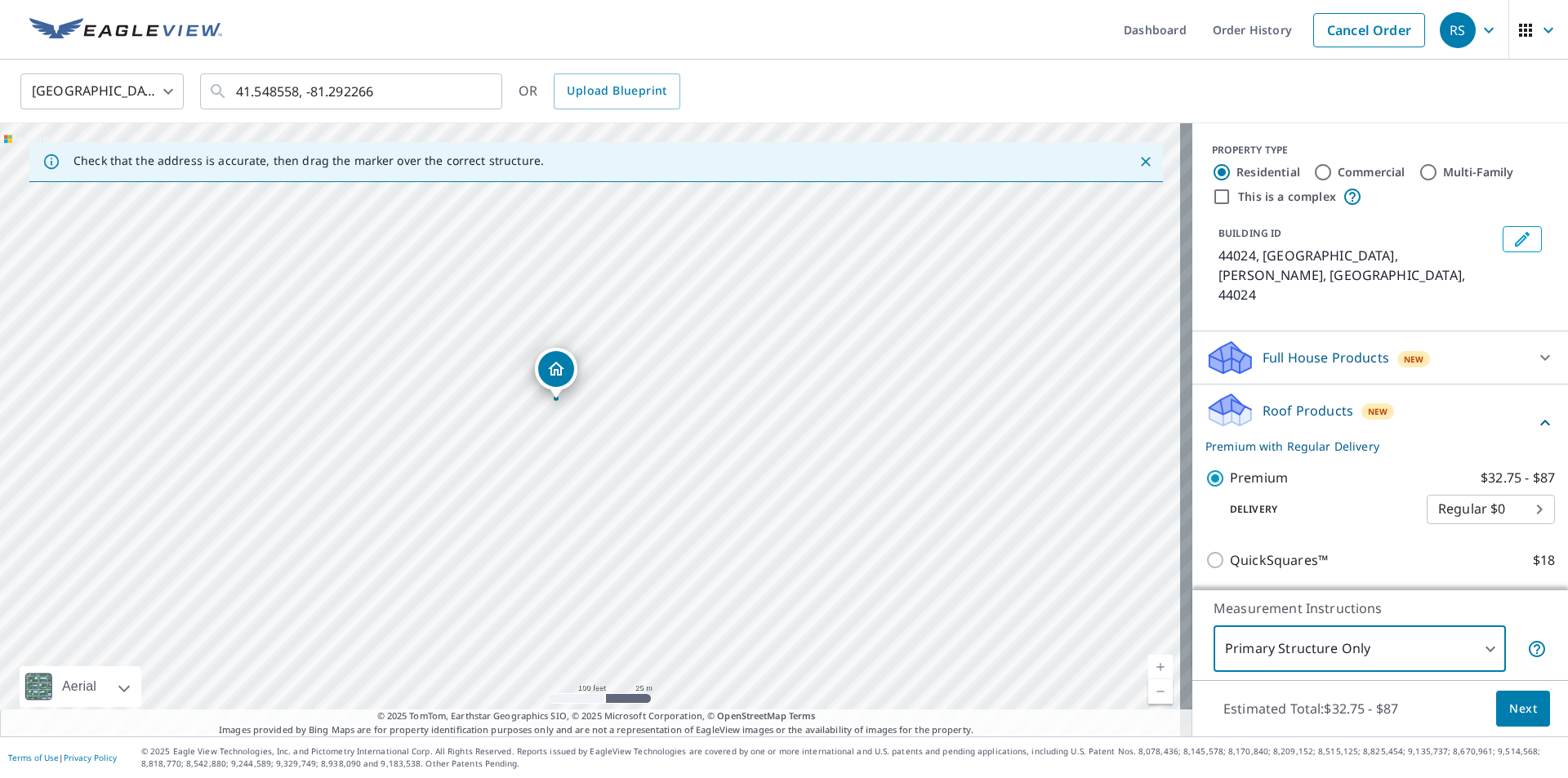
click at [1510, 707] on span "Next" at bounding box center [1523, 708] width 28 height 20
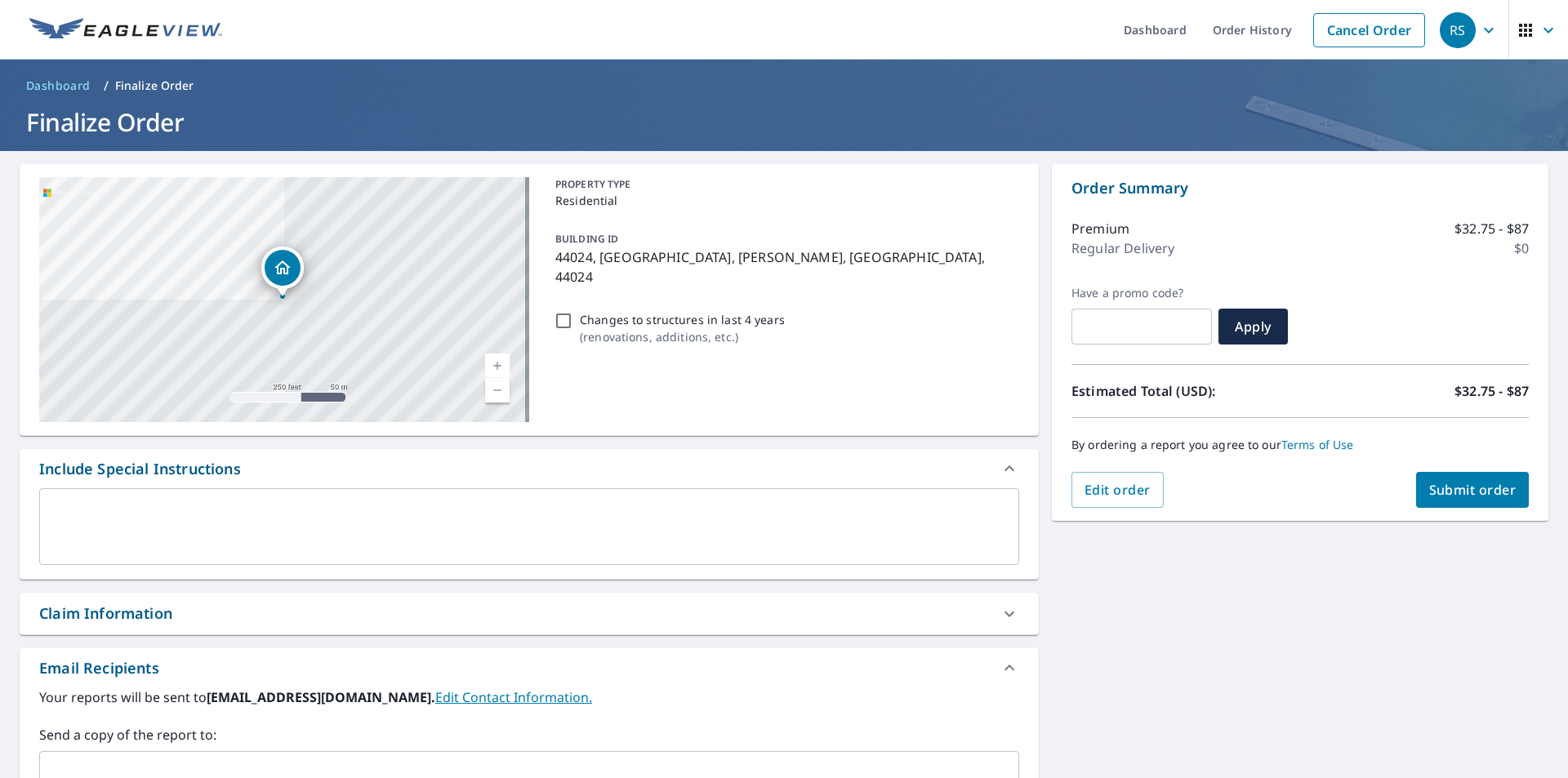
click at [1434, 484] on span "Submit order" at bounding box center [1473, 489] width 87 height 18
